Goal: Information Seeking & Learning: Check status

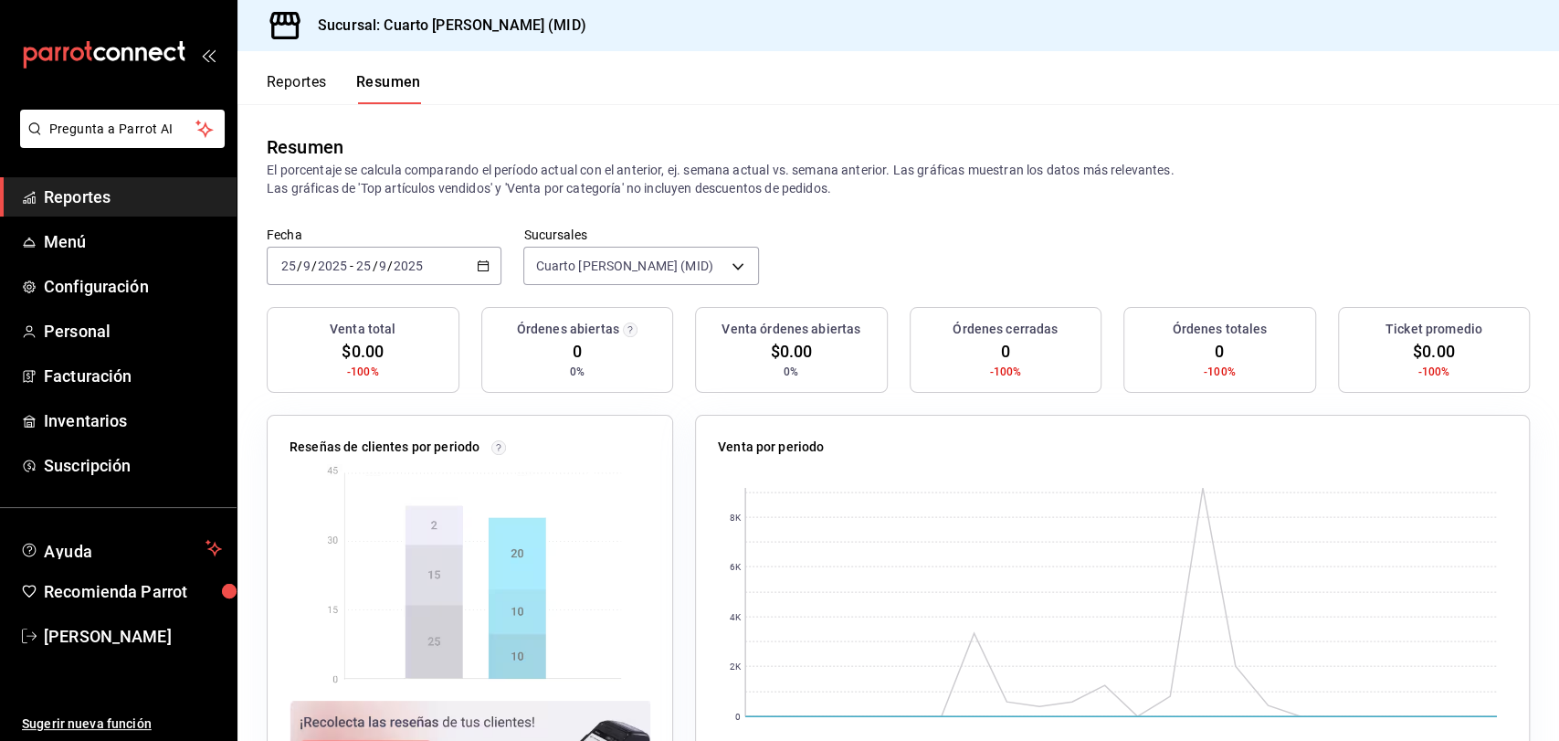
click at [150, 206] on span "Reportes" at bounding box center [133, 197] width 178 height 25
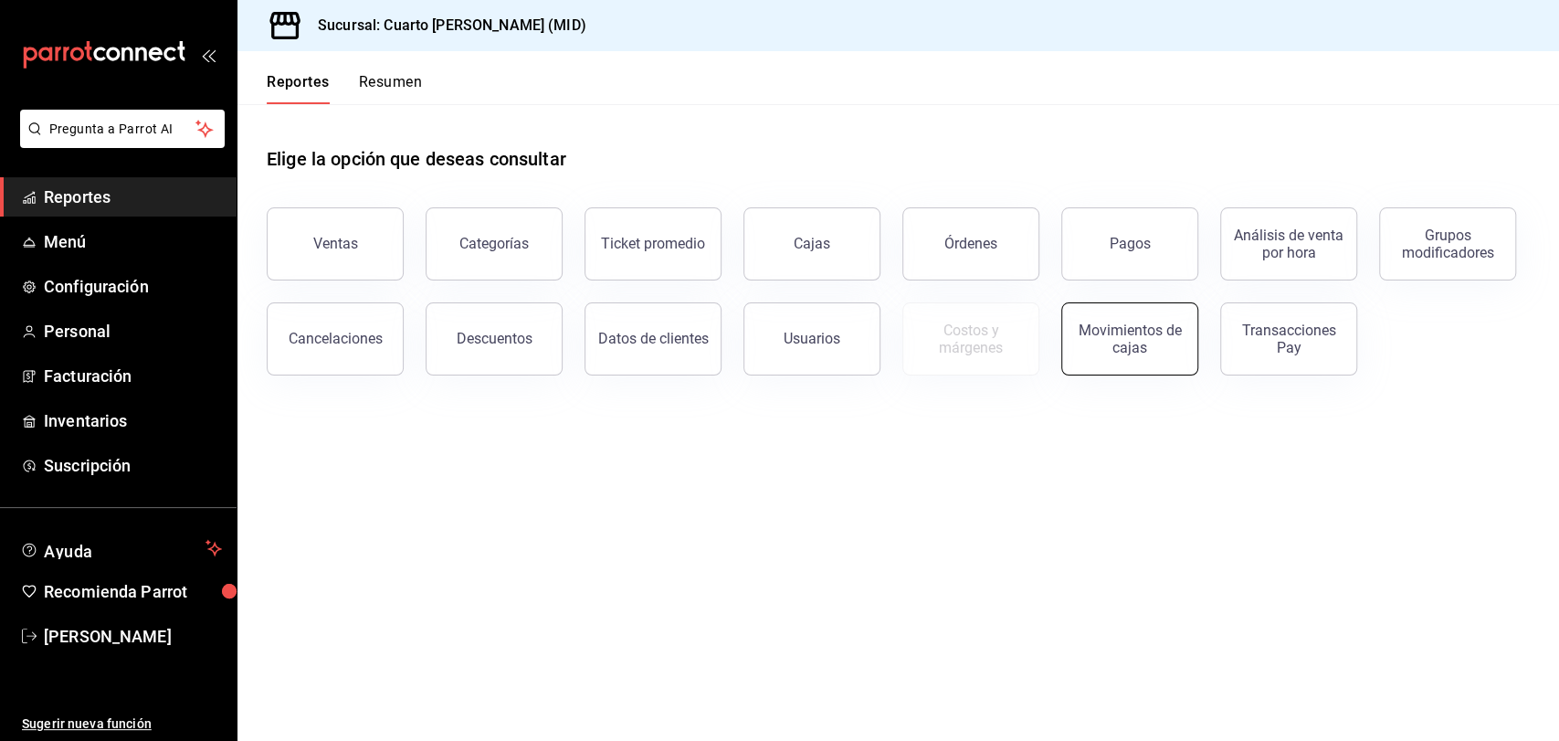
click at [1152, 343] on div "Movimientos de cajas" at bounding box center [1129, 339] width 113 height 35
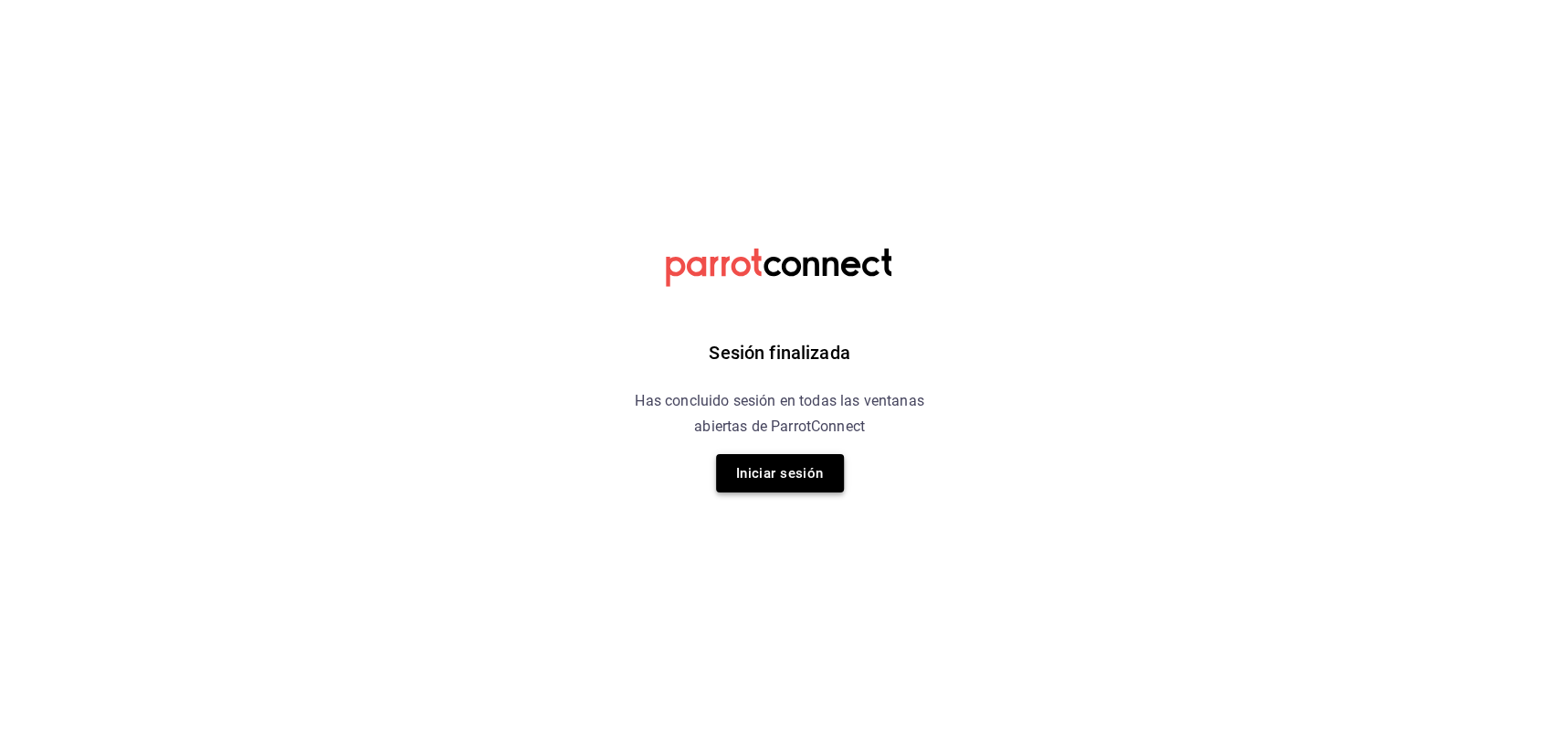
click at [795, 476] on button "Iniciar sesión" at bounding box center [780, 473] width 128 height 38
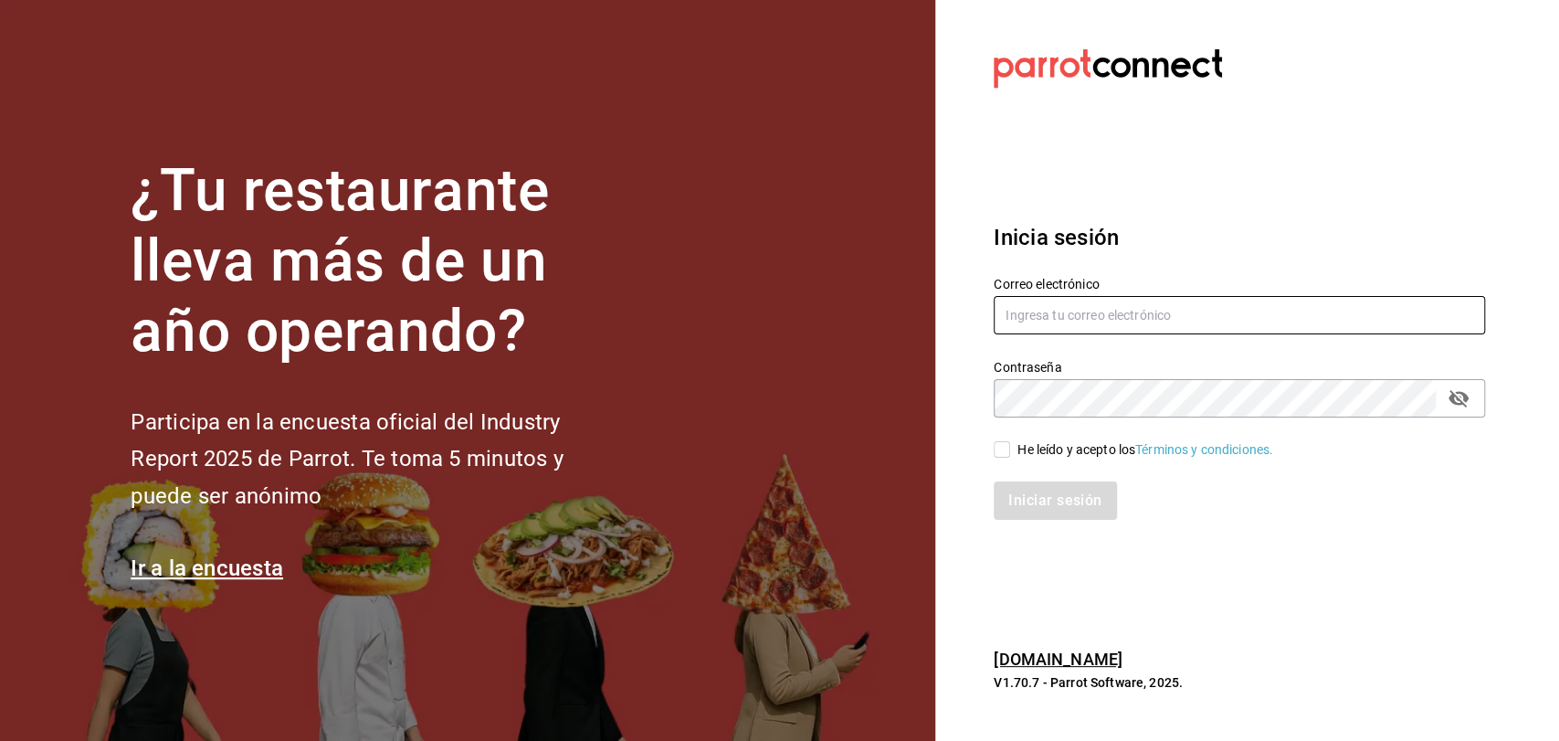
type input "[EMAIL_ADDRESS][DOMAIN_NAME]"
click at [994, 445] on input "He leído y acepto los Términos y condiciones." at bounding box center [1002, 449] width 16 height 16
checkbox input "true"
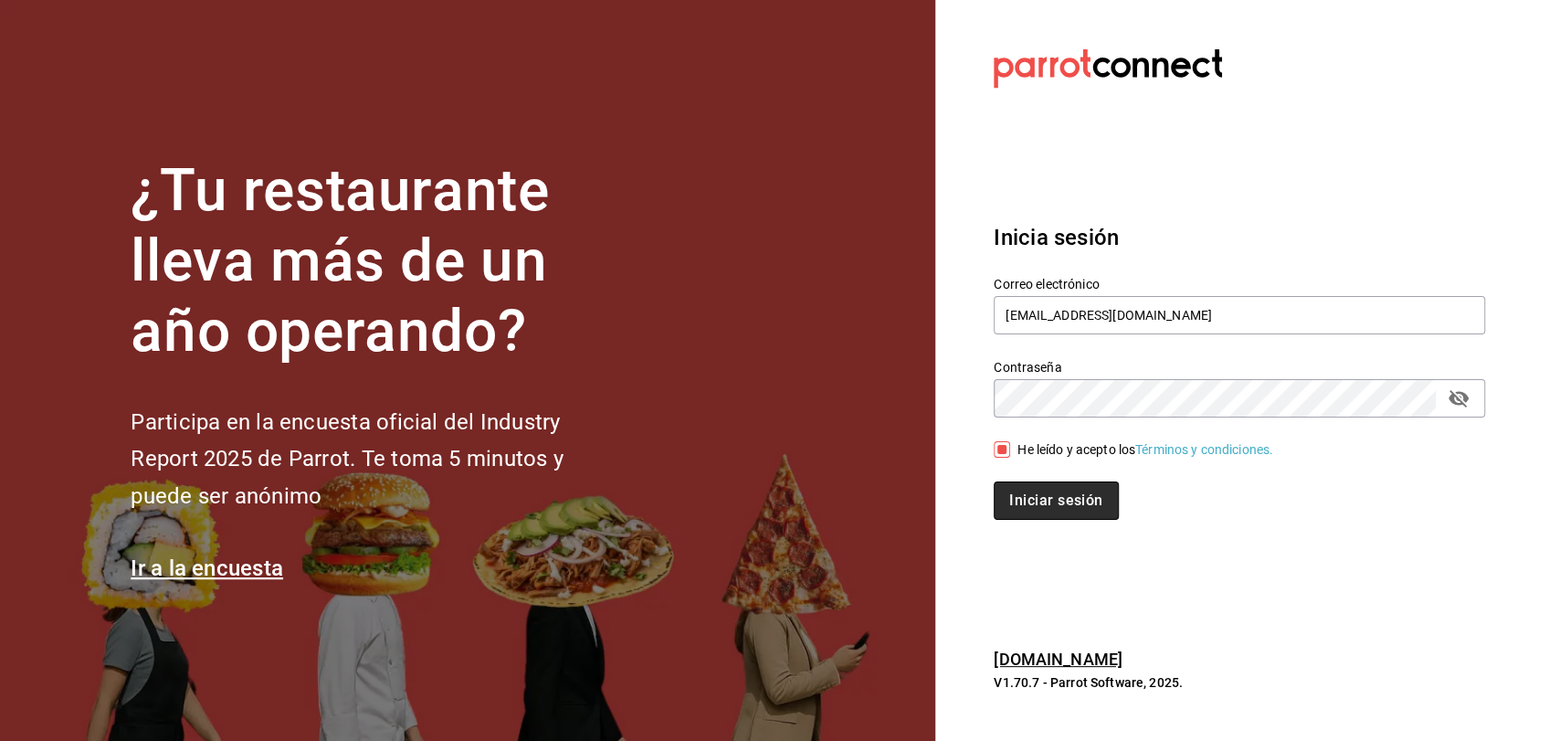
click at [1028, 484] on button "Iniciar sesión" at bounding box center [1056, 500] width 124 height 38
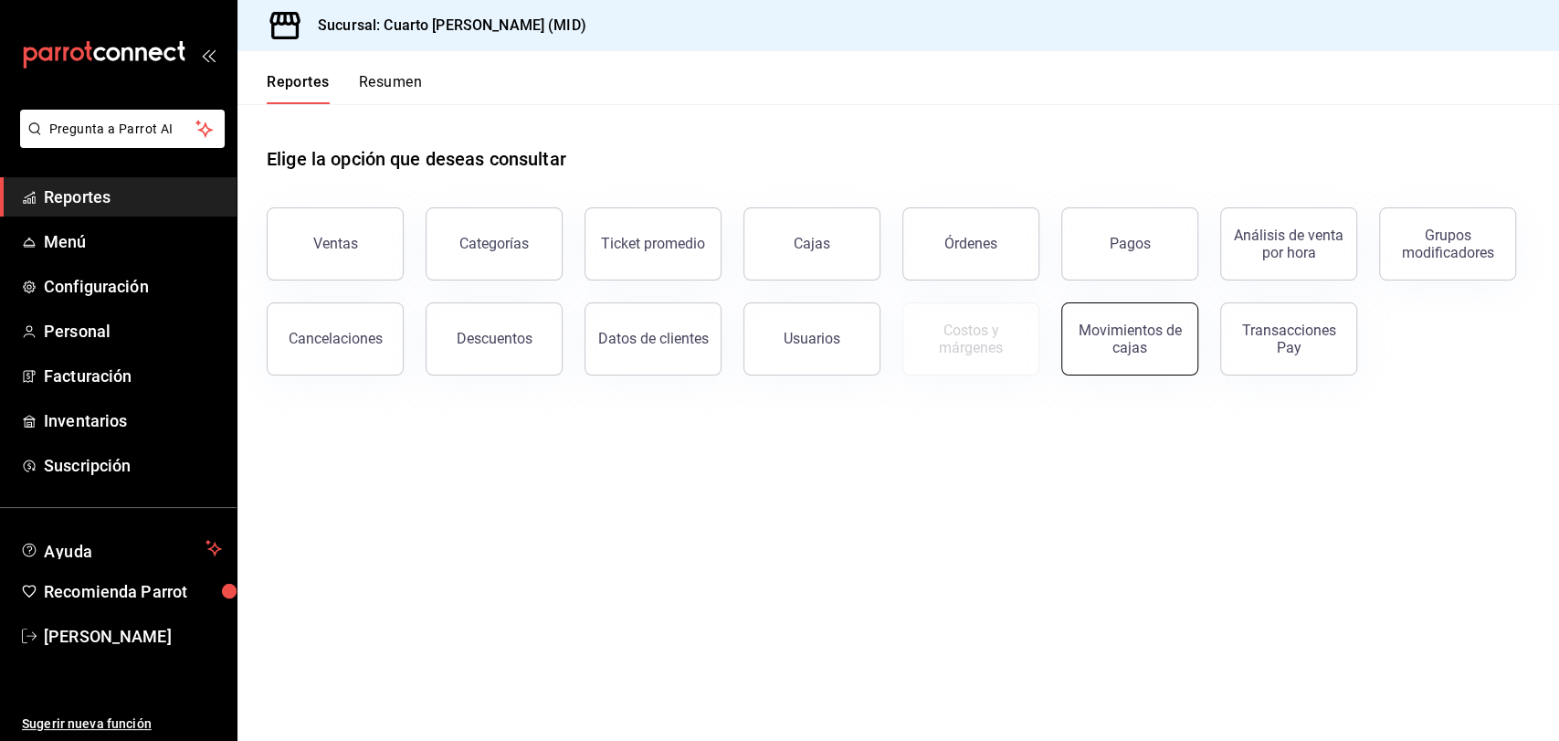
click at [1099, 339] on div "Movimientos de cajas" at bounding box center [1129, 339] width 113 height 35
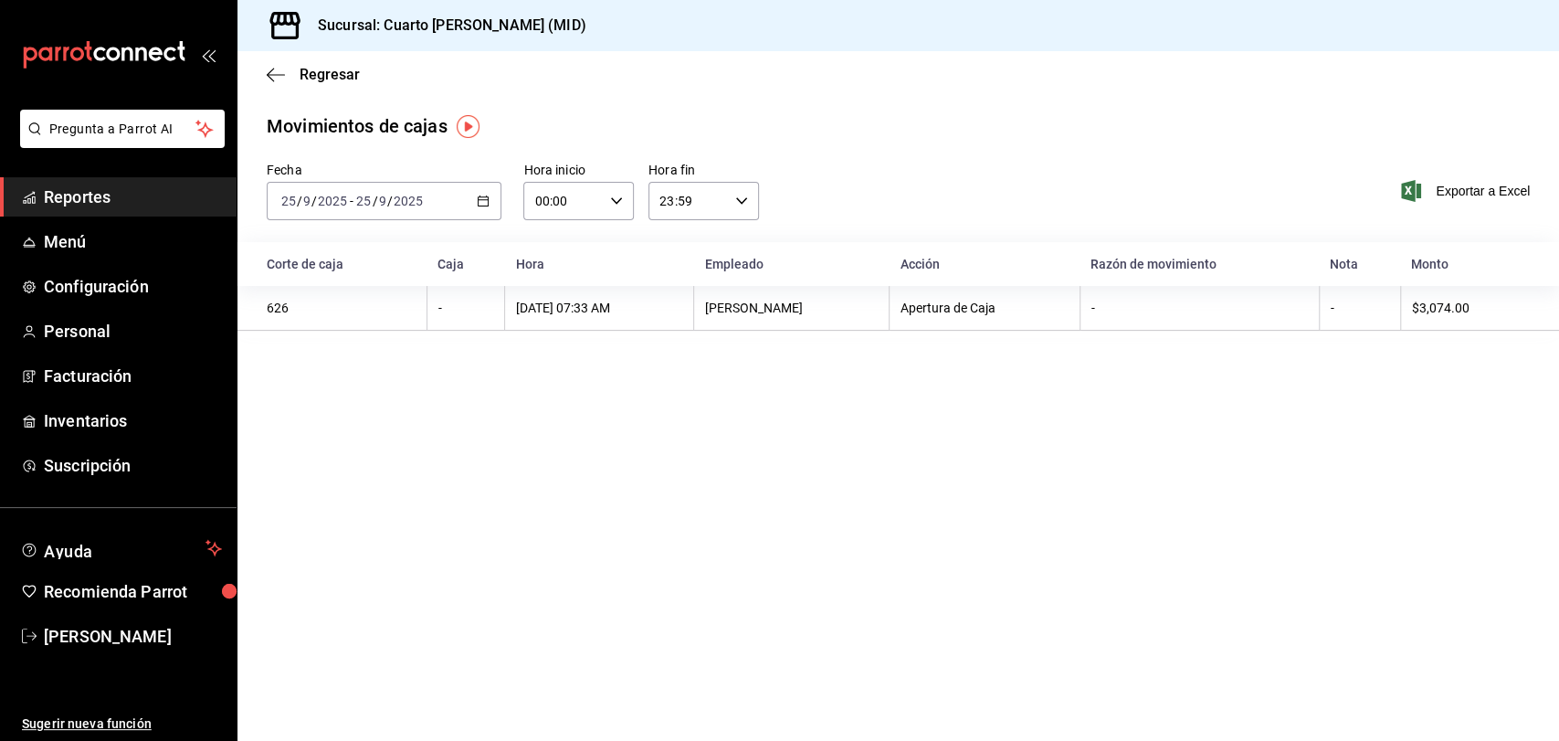
click at [458, 207] on div "[DATE] [DATE] - [DATE] [DATE]" at bounding box center [384, 201] width 235 height 38
click at [395, 303] on span "Ayer" at bounding box center [353, 297] width 142 height 19
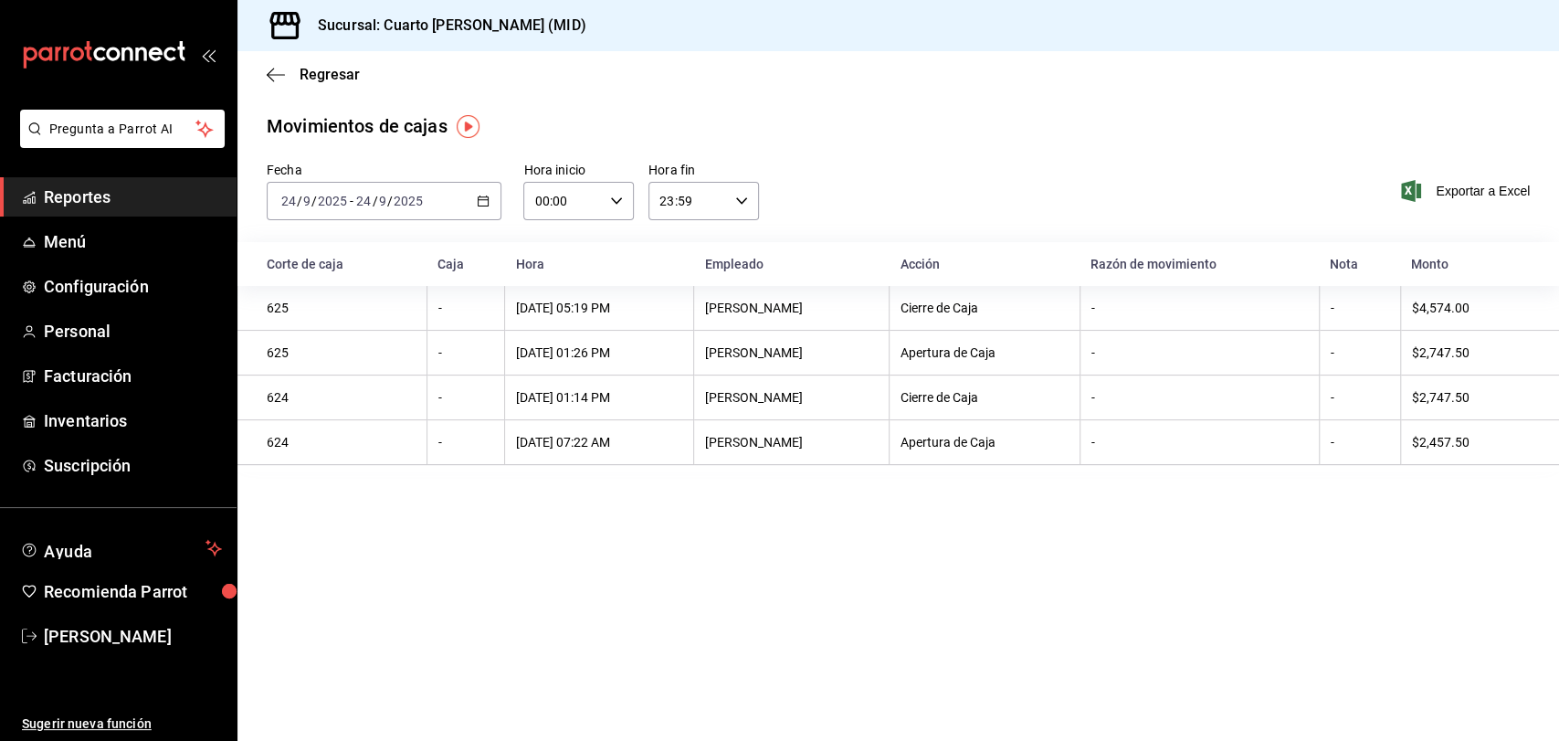
click at [474, 201] on div "[DATE] [DATE] - [DATE] [DATE]" at bounding box center [384, 201] width 235 height 38
click at [398, 261] on span "Hoy" at bounding box center [353, 256] width 142 height 19
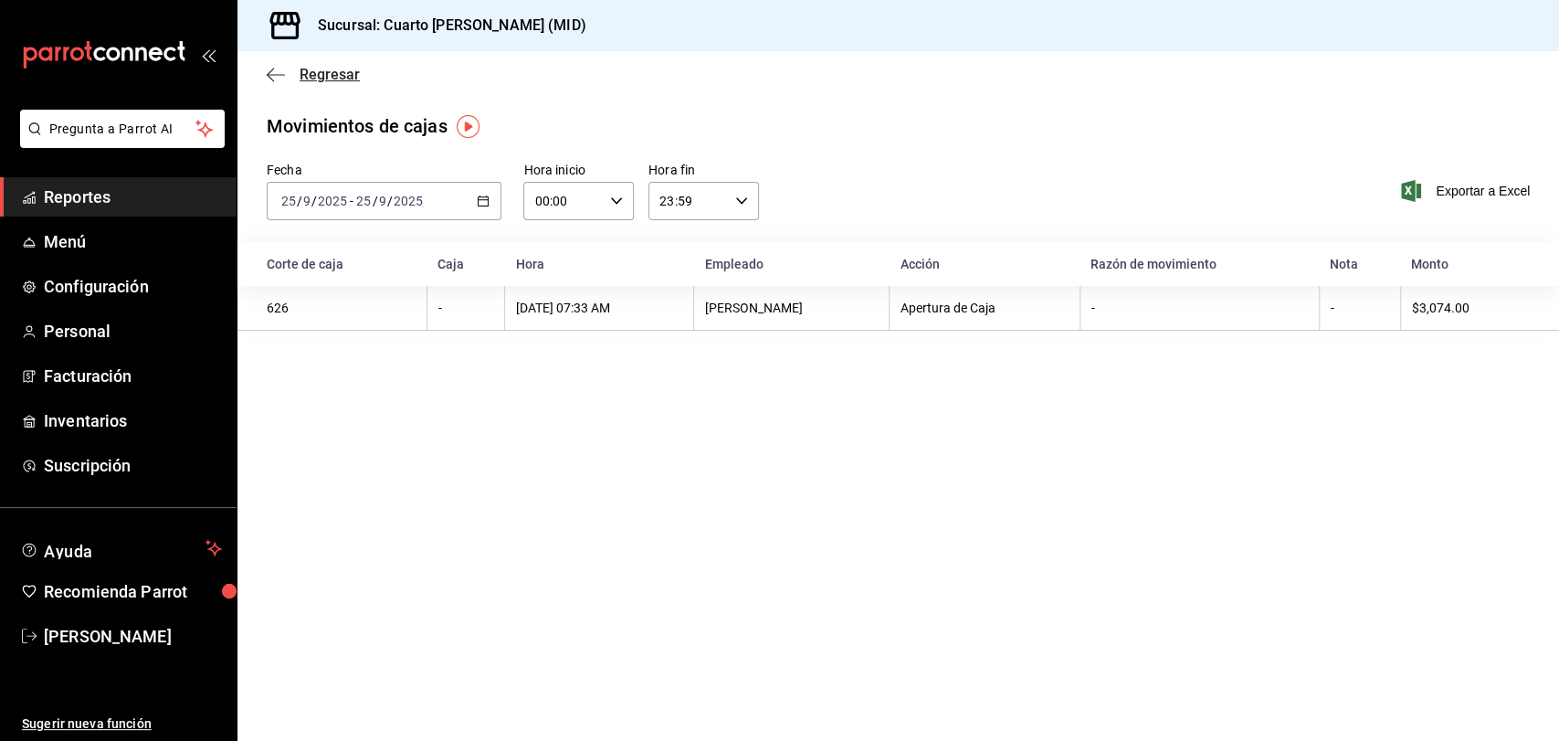
click at [268, 77] on icon "button" at bounding box center [276, 75] width 18 height 16
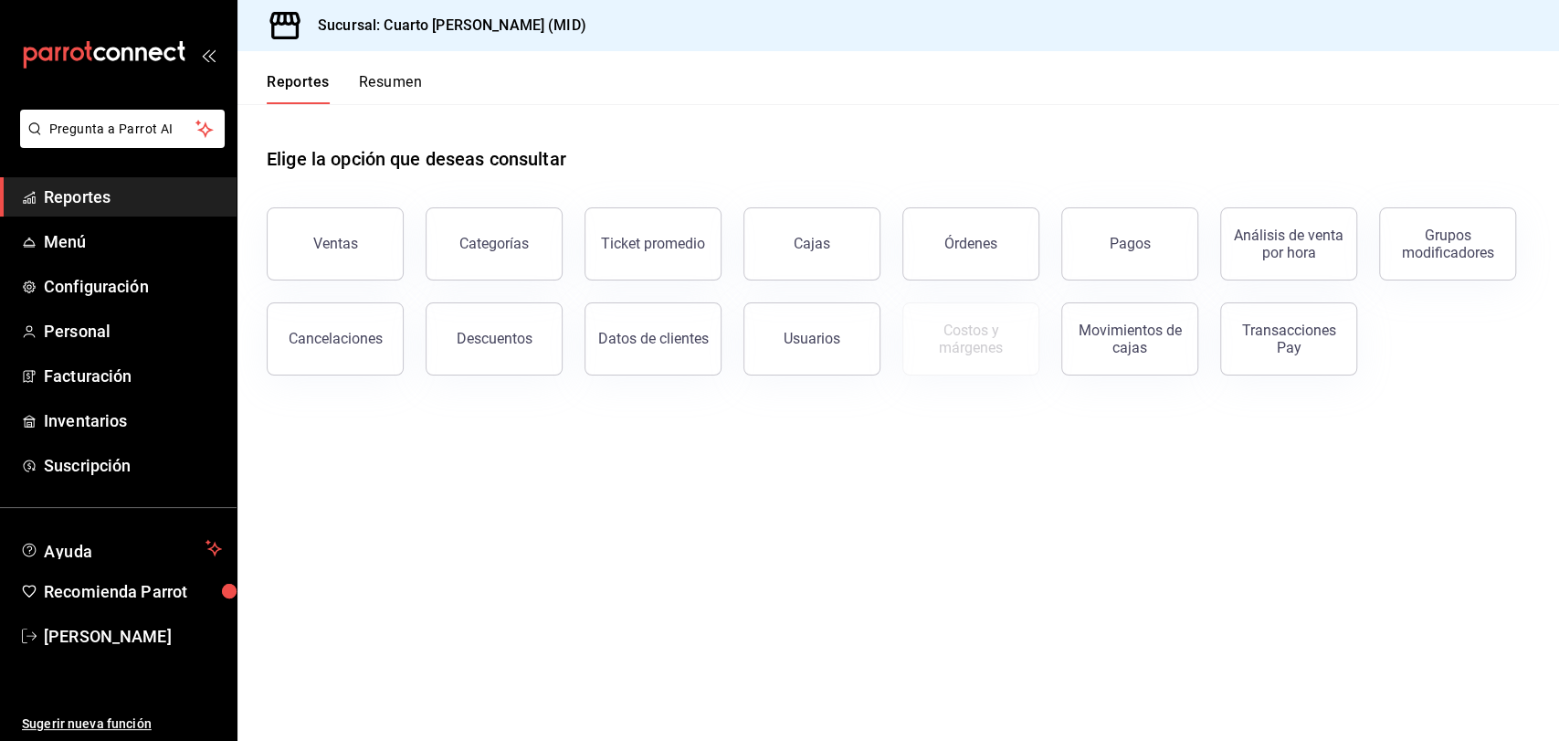
click at [1134, 253] on button "Pagos" at bounding box center [1129, 243] width 137 height 73
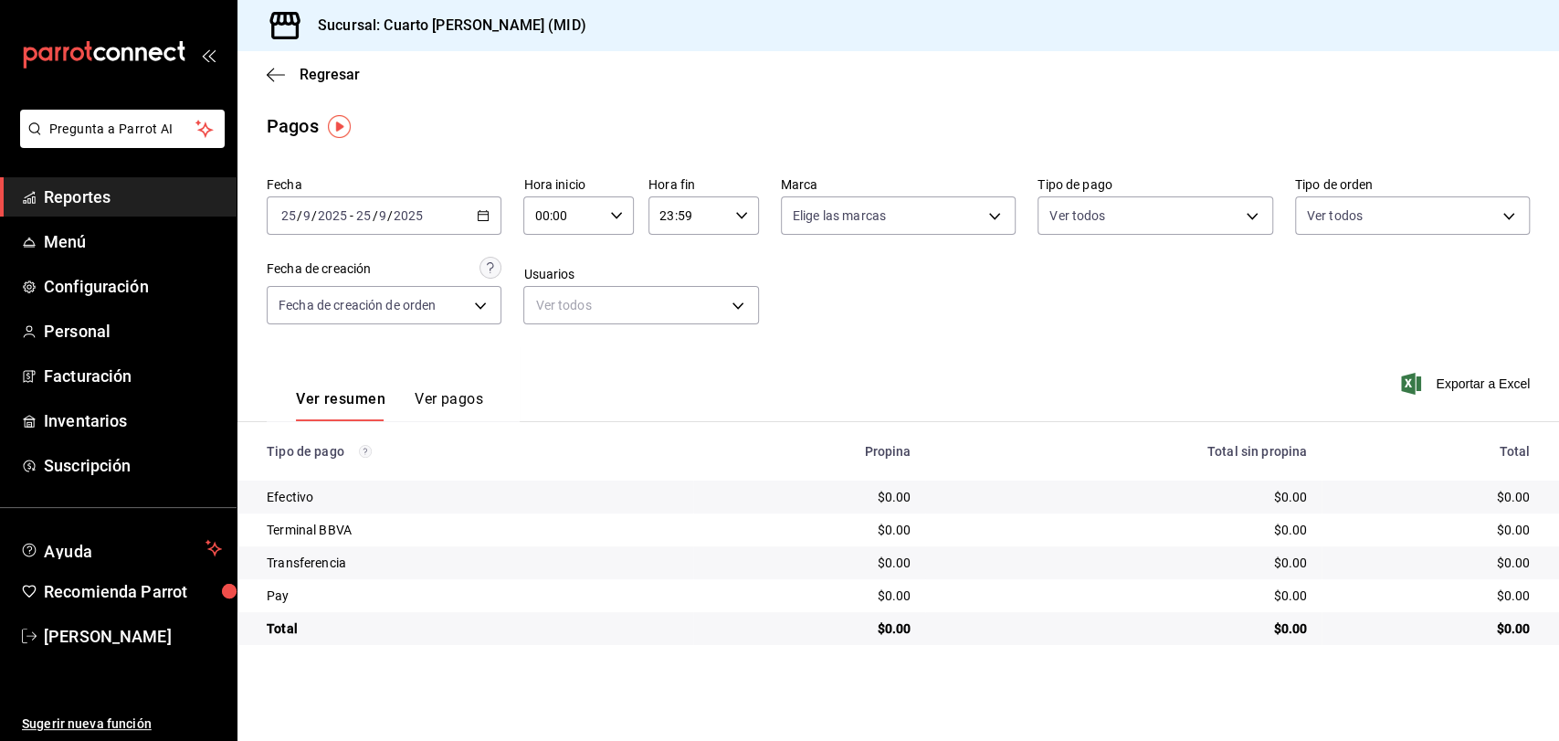
click at [430, 198] on div "[DATE] [DATE] - [DATE] [DATE]" at bounding box center [384, 215] width 235 height 38
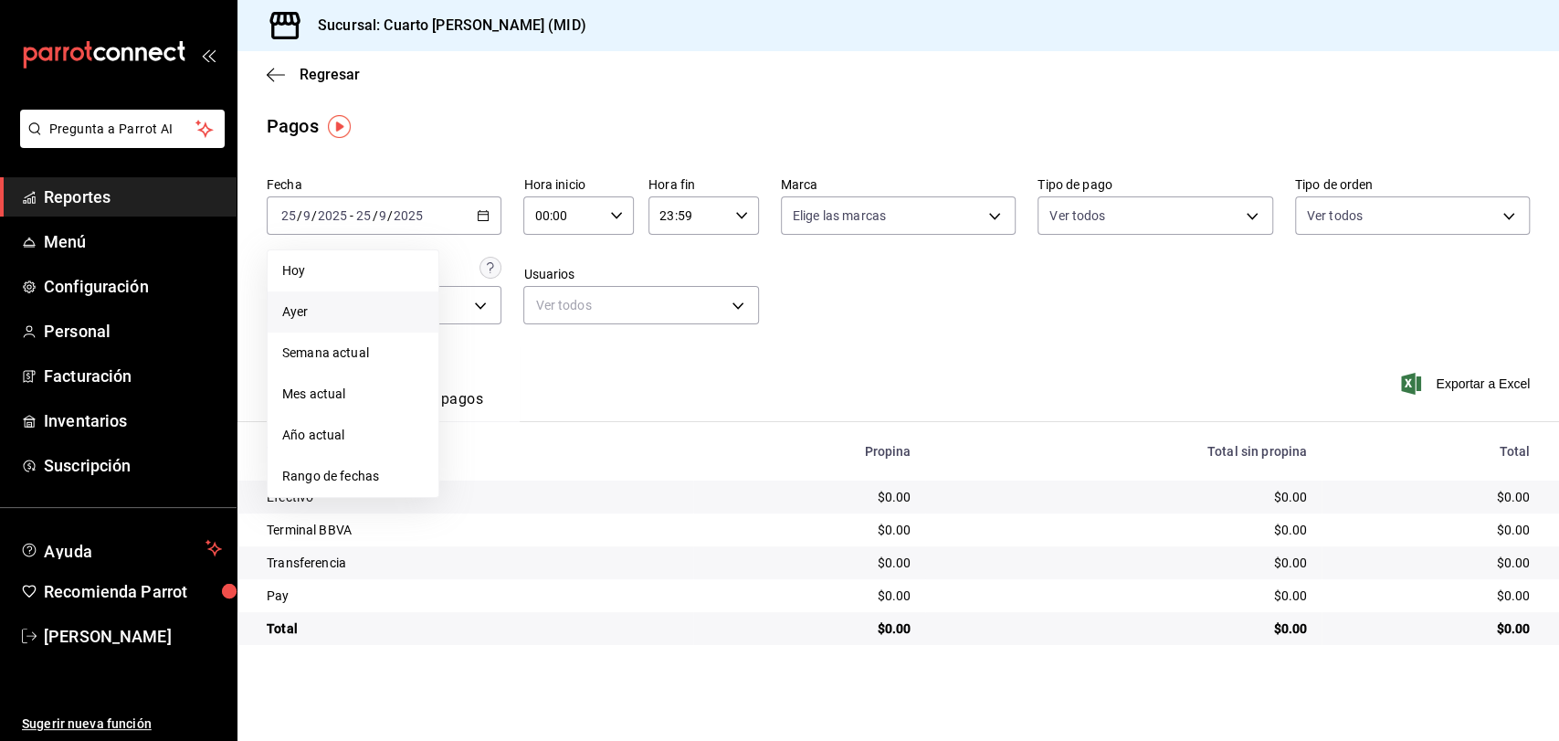
click at [361, 310] on span "Ayer" at bounding box center [353, 311] width 142 height 19
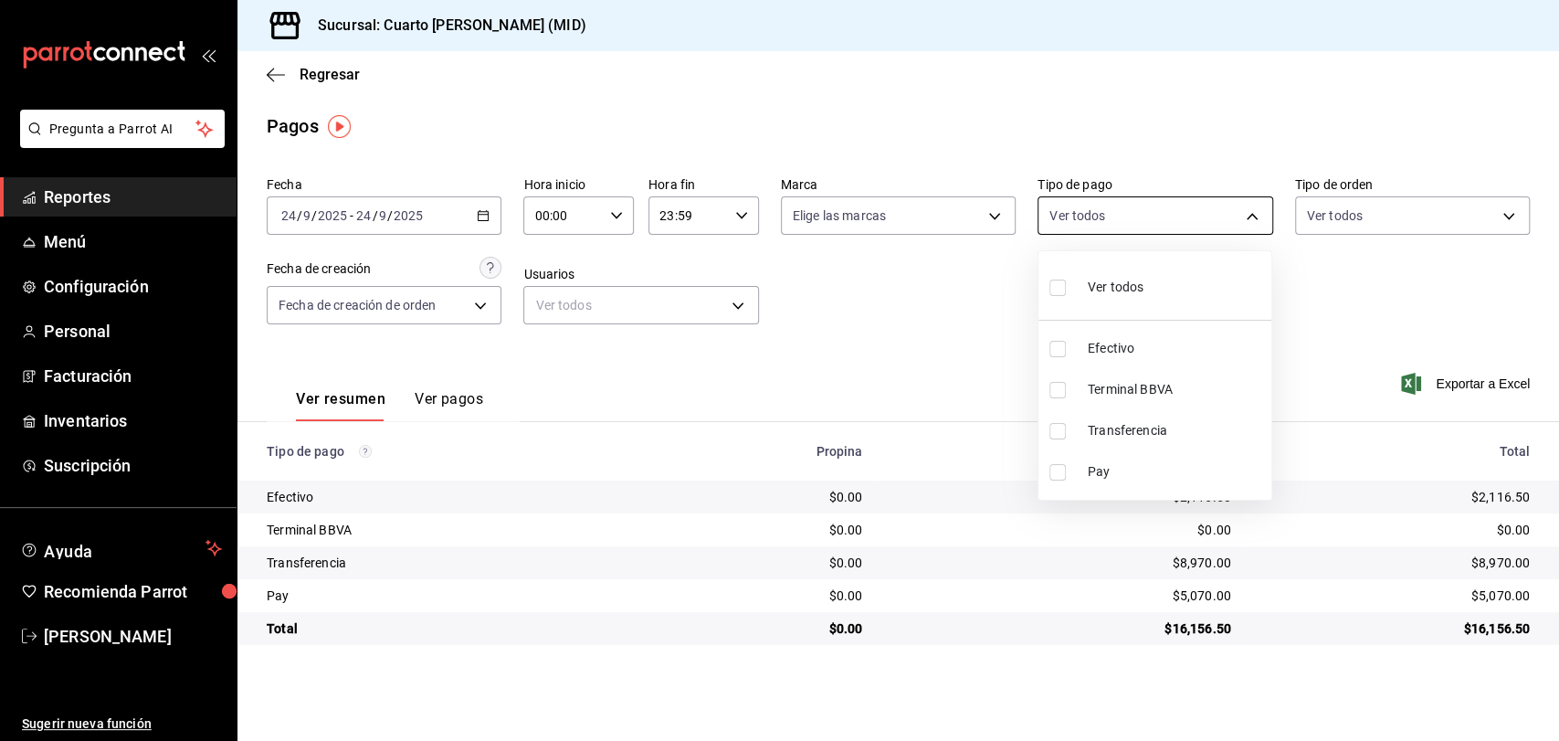
click at [1187, 206] on body "Pregunta a Parrot AI Reportes Menú Configuración Personal Facturación Inventari…" at bounding box center [779, 370] width 1559 height 741
click at [1085, 293] on div "Ver todos" at bounding box center [1097, 285] width 94 height 39
type input "087219cd-0e7e-4a58-a399-b3185a1a2963,61a8738b-0bbb-4072-bd97-4c23dc53eaea,9dabe…"
checkbox input "true"
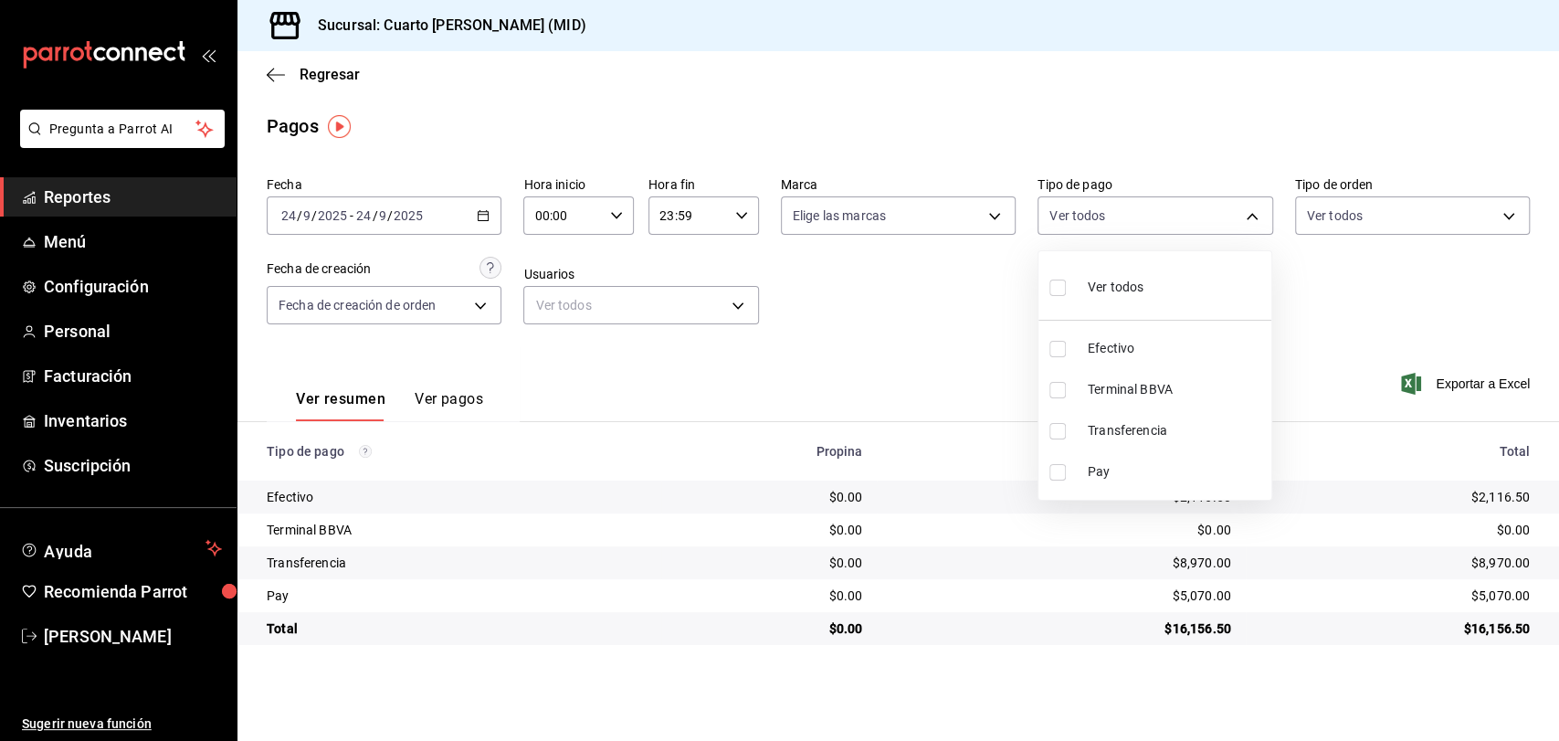
checkbox input "true"
click at [912, 287] on div at bounding box center [779, 370] width 1559 height 741
click at [1201, 220] on body "Pregunta a Parrot AI Reportes Menú Configuración Personal Facturación Inventari…" at bounding box center [779, 370] width 1559 height 741
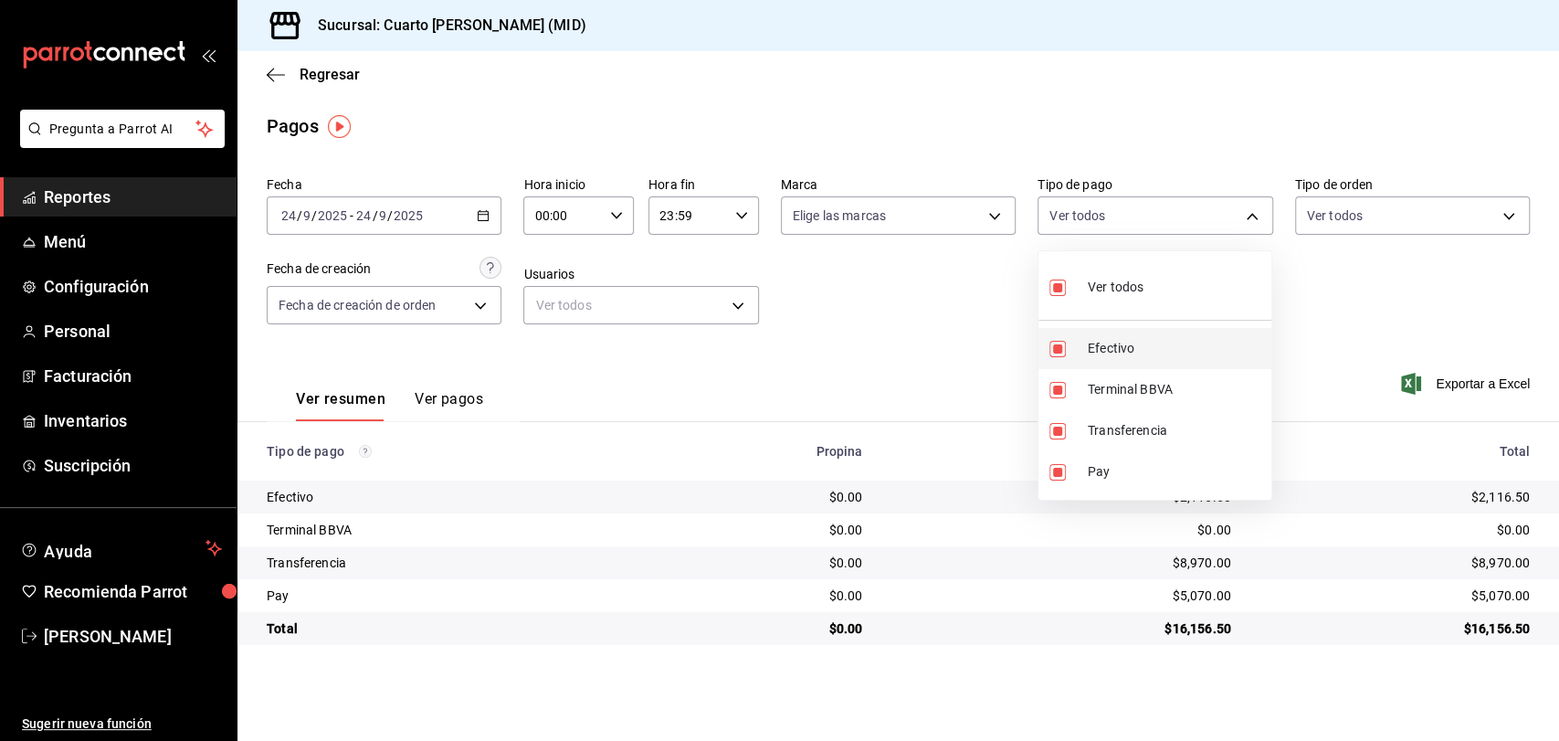
click at [1126, 353] on span "Efectivo" at bounding box center [1176, 348] width 176 height 19
type input "61a8738b-0bbb-4072-bd97-4c23dc53eaea,9dabe64b-508b-44c9-b7bc-1ee14ac177ef,1ecb7…"
checkbox input "false"
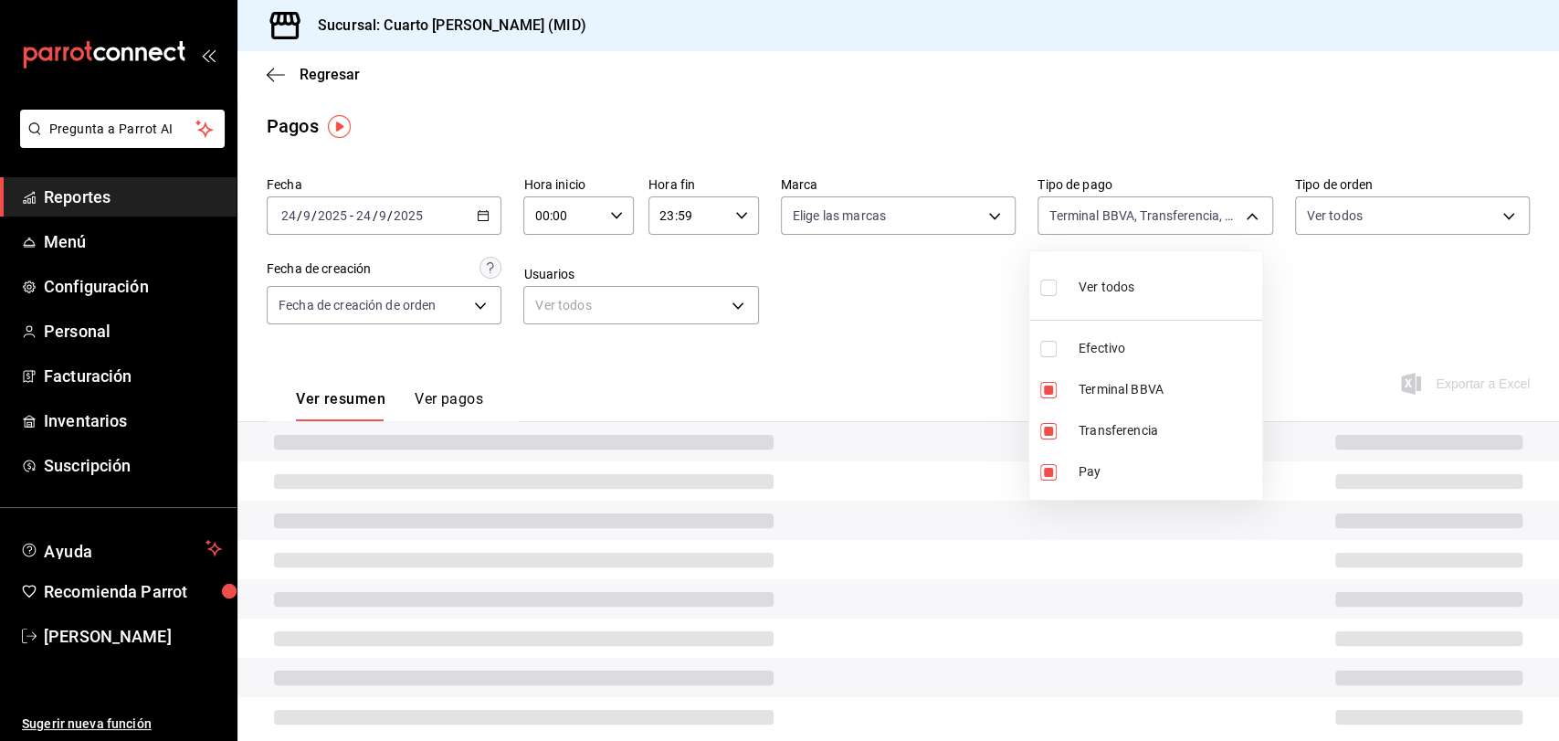
click at [924, 347] on div at bounding box center [779, 370] width 1559 height 741
